Goal: Entertainment & Leisure: Consume media (video, audio)

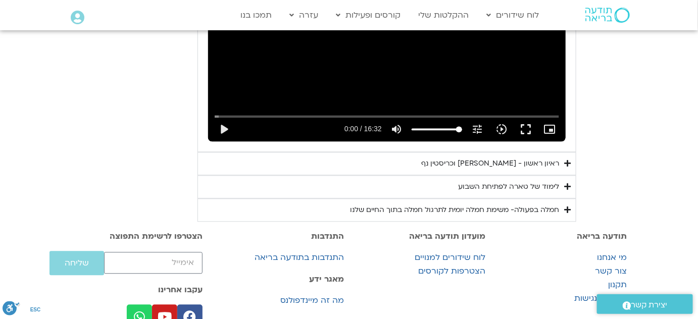
scroll to position [655, 0]
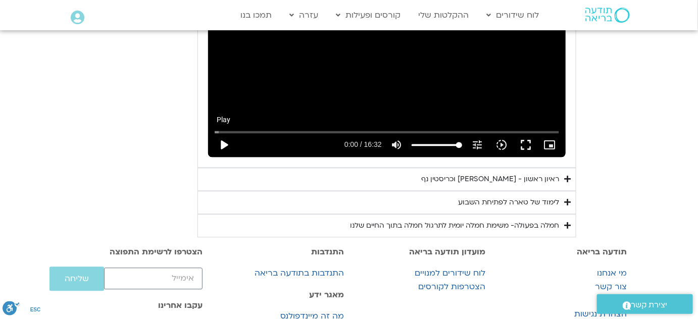
click at [212, 157] on button "play_arrow" at bounding box center [224, 145] width 24 height 24
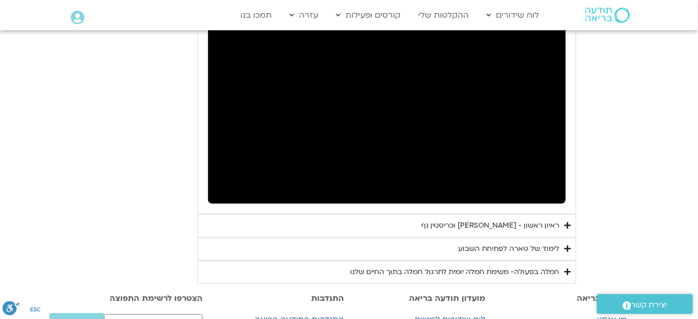
scroll to position [609, 0]
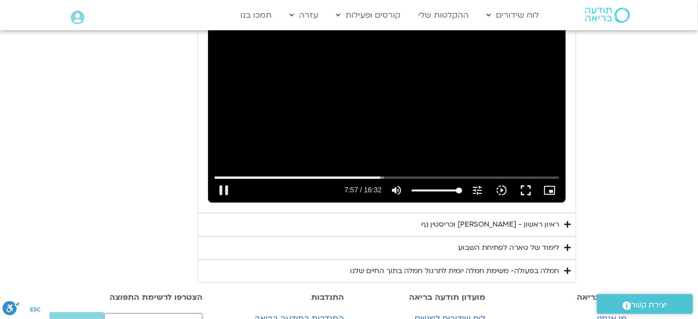
type input "477.790825"
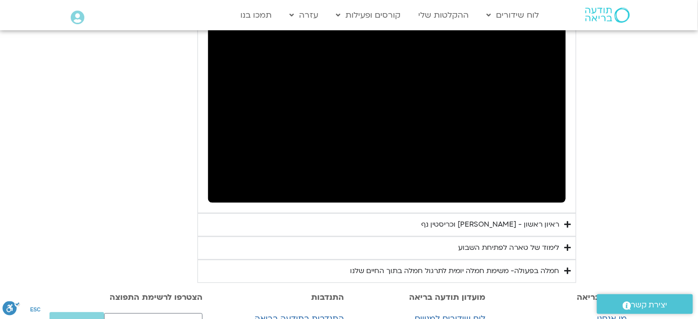
click at [212, 179] on button "pause" at bounding box center [224, 191] width 24 height 24
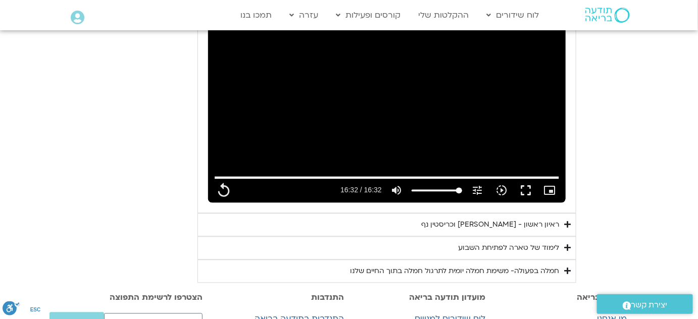
click at [212, 179] on button "replay" at bounding box center [224, 191] width 24 height 24
click at [212, 203] on button "pause" at bounding box center [224, 191] width 24 height 24
drag, startPoint x: 199, startPoint y: 216, endPoint x: 430, endPoint y: 214, distance: 231.0
click at [430, 181] on input "Seek" at bounding box center [387, 178] width 345 height 6
click at [212, 203] on button "play_arrow" at bounding box center [224, 191] width 24 height 24
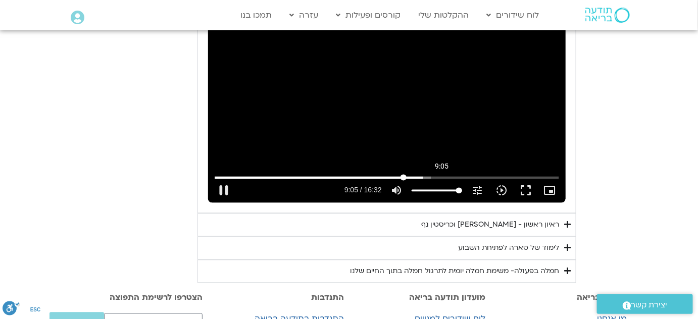
drag, startPoint x: 436, startPoint y: 218, endPoint x: 407, endPoint y: 218, distance: 28.3
click at [407, 181] on input "Seek" at bounding box center [387, 178] width 345 height 6
drag, startPoint x: 412, startPoint y: 220, endPoint x: 431, endPoint y: 220, distance: 18.2
click at [431, 203] on div "Skip Ad 9:20 pause 9:20 / 16:32 volume_up Mute tune Resolution Auto 240p slow_m…" at bounding box center [387, 186] width 351 height 33
drag, startPoint x: 416, startPoint y: 218, endPoint x: 424, endPoint y: 218, distance: 8.6
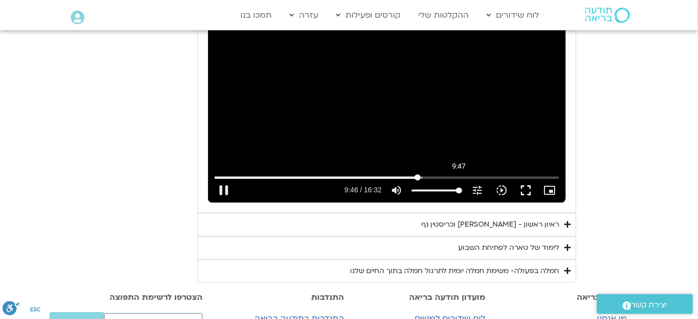
click at [424, 181] on input "Seek" at bounding box center [387, 178] width 345 height 6
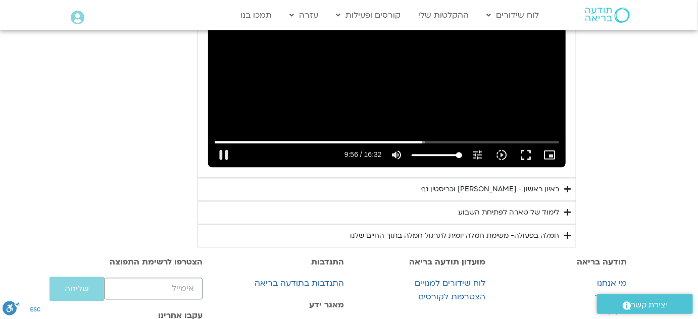
scroll to position [655, 0]
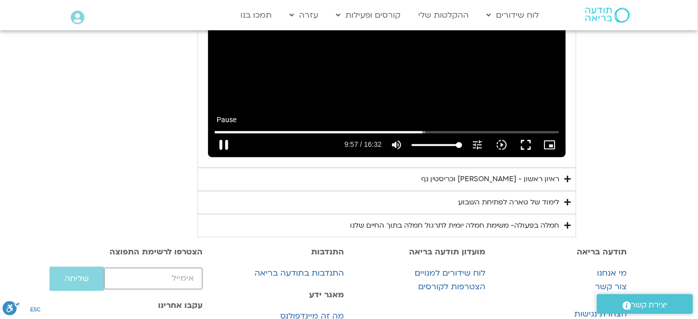
click at [212, 157] on button "pause" at bounding box center [224, 145] width 24 height 24
type input "598.115266"
click at [535, 185] on div "ראיון ראשון - [PERSON_NAME] וכריסטין נף" at bounding box center [490, 179] width 138 height 12
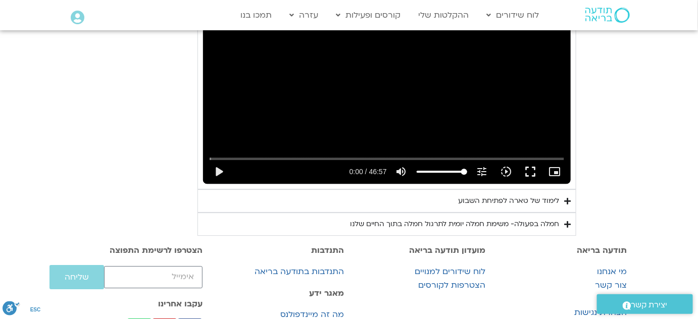
scroll to position [885, 0]
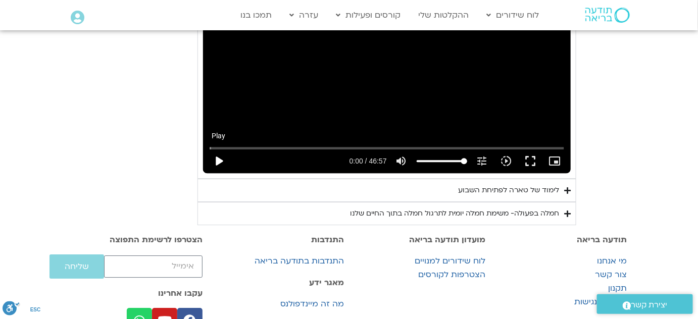
click at [207, 173] on button "play_arrow" at bounding box center [219, 161] width 24 height 24
type input "4.015712"
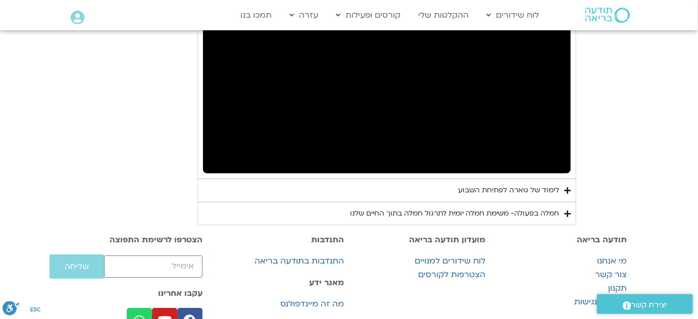
click at [207, 149] on button "pause" at bounding box center [219, 161] width 24 height 24
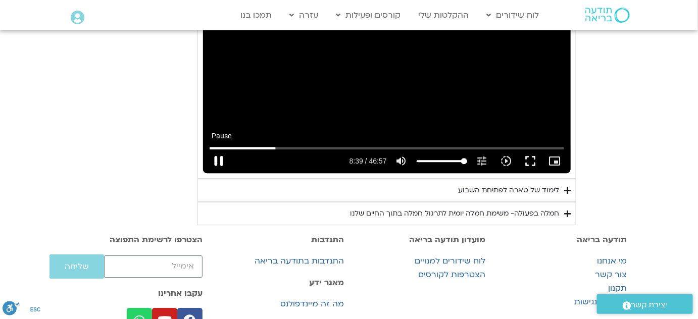
click at [207, 173] on button "pause" at bounding box center [219, 161] width 24 height 24
click at [207, 173] on button "play_arrow" at bounding box center [219, 161] width 24 height 24
click at [207, 173] on button "pause" at bounding box center [219, 161] width 24 height 24
click at [207, 173] on button "play_arrow" at bounding box center [219, 161] width 24 height 24
click at [207, 173] on button "pause" at bounding box center [219, 161] width 24 height 24
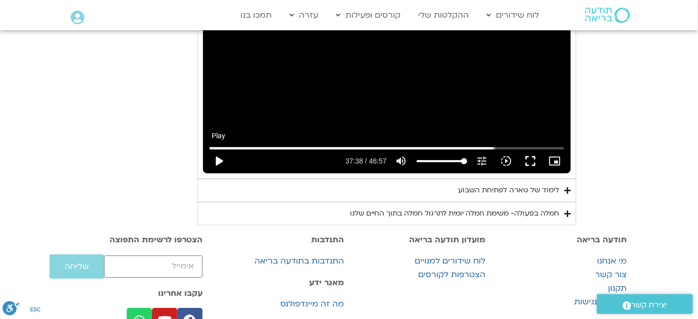
click at [207, 173] on button "play_arrow" at bounding box center [219, 161] width 24 height 24
click at [207, 173] on button "pause" at bounding box center [219, 161] width 24 height 24
type input "2708.761597"
